Goal: Task Accomplishment & Management: Manage account settings

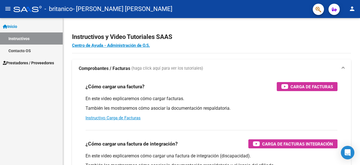
click at [25, 60] on span "Prestadores / Proveedores" at bounding box center [28, 63] width 51 height 6
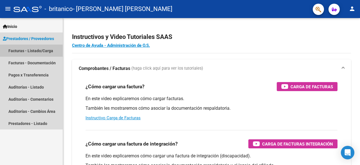
click at [25, 51] on link "Facturas - Listado/Carga" at bounding box center [31, 50] width 63 height 12
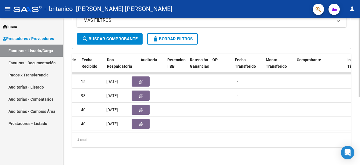
scroll to position [0, 388]
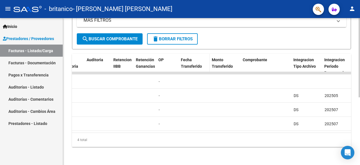
click at [187, 61] on span "Fecha Transferido" at bounding box center [191, 62] width 21 height 11
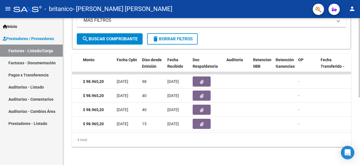
scroll to position [0, 245]
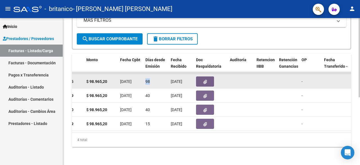
drag, startPoint x: 149, startPoint y: 77, endPoint x: 145, endPoint y: 76, distance: 4.3
click at [145, 76] on datatable-body-cell "98" at bounding box center [155, 81] width 25 height 14
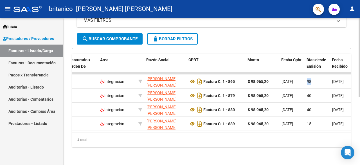
scroll to position [0, 72]
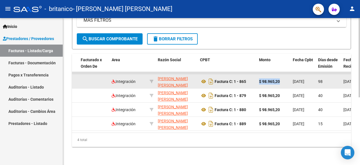
drag, startPoint x: 260, startPoint y: 76, endPoint x: 283, endPoint y: 77, distance: 23.1
click at [283, 78] on div "$ 98.965,20" at bounding box center [273, 81] width 29 height 6
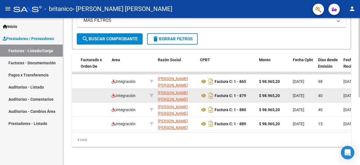
click at [260, 94] on div "$ 98.965,20" at bounding box center [273, 95] width 29 height 6
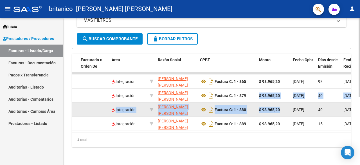
drag, startPoint x: 259, startPoint y: 91, endPoint x: 285, endPoint y: 104, distance: 29.2
click at [279, 104] on datatable-scroller "676 Integración [PERSON_NAME] [PERSON_NAME] 27295177131 Factura C: 1 - 865 $ 98…" at bounding box center [139, 101] width 279 height 59
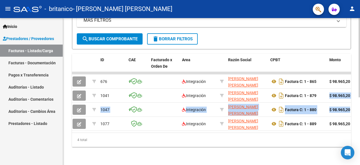
scroll to position [0, 0]
